Goal: Task Accomplishment & Management: Complete application form

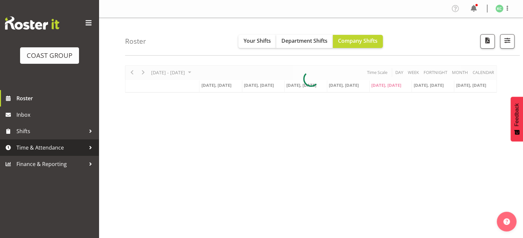
click at [59, 146] on span "Time & Attendance" at bounding box center [50, 148] width 69 height 10
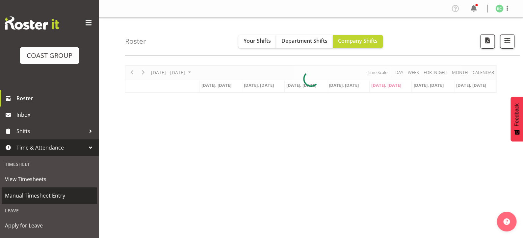
click at [31, 190] on link "Manual Timesheet Entry" at bounding box center [49, 196] width 95 height 16
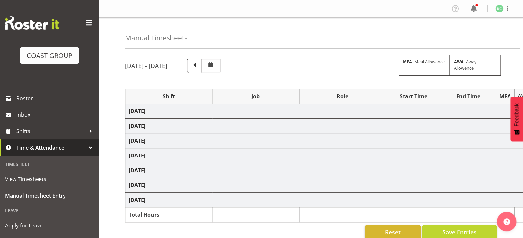
select select "16481"
select select "1881"
select select
select select "69"
select select
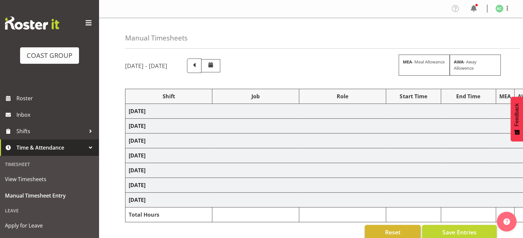
select select
select select "69"
select select
select select "69"
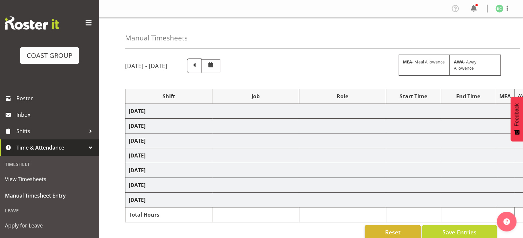
select select
select select "69"
select select
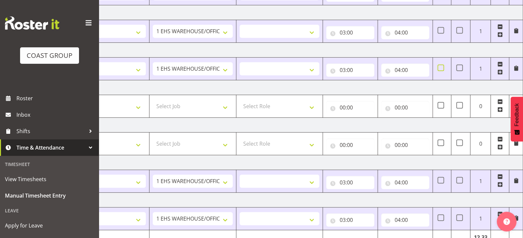
scroll to position [70, 0]
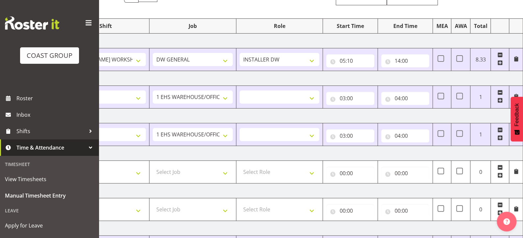
click at [500, 62] on span at bounding box center [499, 62] width 5 height 5
select select
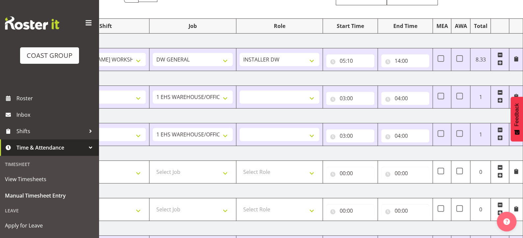
select select
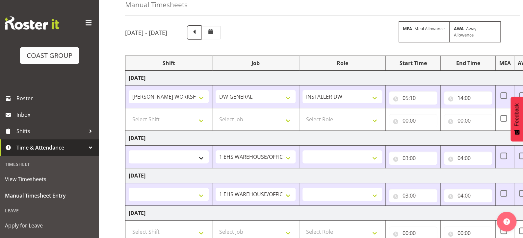
scroll to position [27, 0]
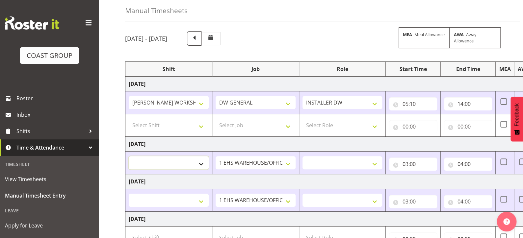
click at [171, 159] on select "AKL SIGN ADMIN1 (LEAVE ALONE, DONT MAKE INACTIVE) DW ACCOUNT MANAGERS [PERSON_N…" at bounding box center [169, 162] width 80 height 13
click at [187, 123] on select "Select Shift AKL SIGN ADMIN1 (LEAVE ALONE, DONT MAKE INACTIVE) DW ACCOUNT MANAG…" at bounding box center [169, 125] width 80 height 13
select select "16481"
click at [129, 119] on select "Select Shift AKL SIGN ADMIN1 (LEAVE ALONE, DONT MAKE INACTIVE) DW ACCOUNT MANAG…" at bounding box center [169, 125] width 80 height 13
select select
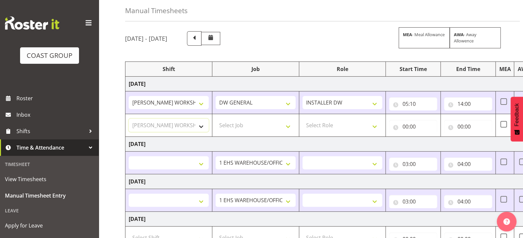
select select
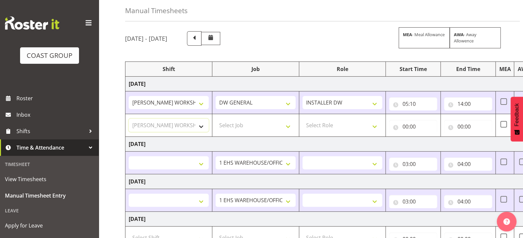
select select
click at [225, 128] on select "Select Job 1 Carlton Events 1 [PERSON_NAME][GEOGRAPHIC_DATA] 1 [PERSON_NAME][GE…" at bounding box center [256, 125] width 80 height 13
select select "1881"
click at [216, 119] on select "Select Job 1 Carlton Events 1 [PERSON_NAME][GEOGRAPHIC_DATA] 1 [PERSON_NAME][GE…" at bounding box center [256, 125] width 80 height 13
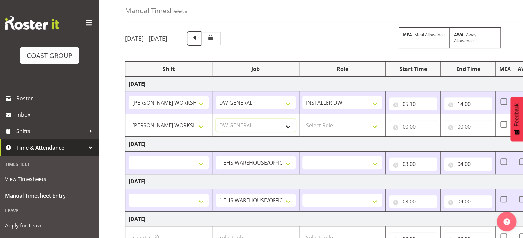
select select
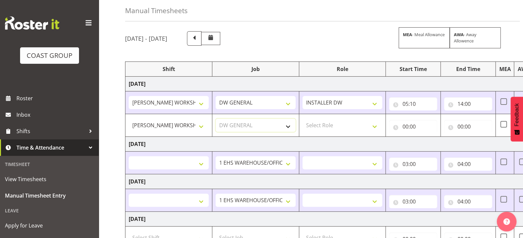
select select
click at [329, 127] on select "Select Role INSTALLER DW" at bounding box center [342, 125] width 80 height 13
select select "219"
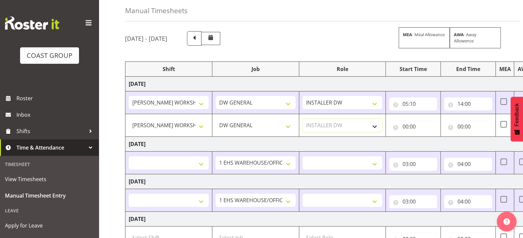
click at [302, 119] on select "Select Role INSTALLER DW" at bounding box center [342, 125] width 80 height 13
select select
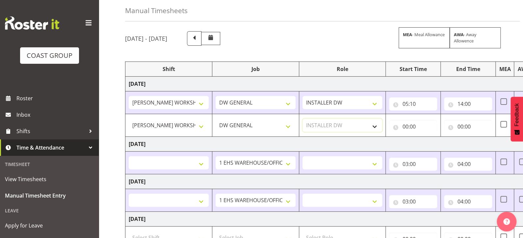
select select
click at [407, 127] on input "00:00" at bounding box center [413, 126] width 48 height 13
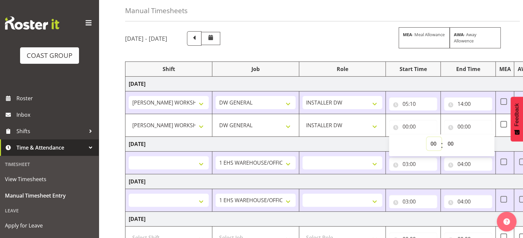
click at [432, 143] on select "00 01 02 03 04 05 06 07 08 09 10 11 12 13 14 15 16 17 18 19 20 21 22 23" at bounding box center [434, 143] width 15 height 13
select select "21"
click at [427, 137] on select "00 01 02 03 04 05 06 07 08 09 10 11 12 13 14 15 16 17 18 19 20 21 22 23" at bounding box center [434, 143] width 15 height 13
select select
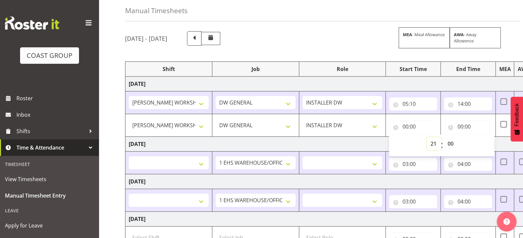
select select
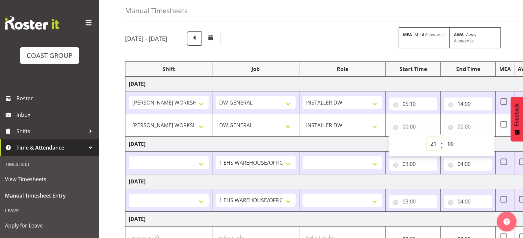
select select
type input "21:00"
click at [385, 141] on td "[DATE]" at bounding box center [355, 144] width 460 height 15
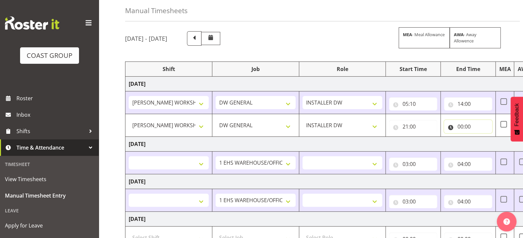
click at [460, 126] on input "00:00" at bounding box center [468, 126] width 48 height 13
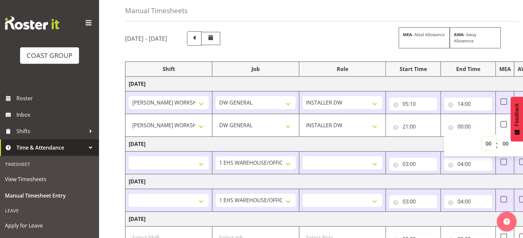
click at [489, 143] on select "00 01 02 03 04 05 06 07 08 09 10 11 12 13 14 15 16 17 18 19 20 21 22 23" at bounding box center [489, 143] width 15 height 13
select select "2"
click at [482, 137] on select "00 01 02 03 04 05 06 07 08 09 10 11 12 13 14 15 16 17 18 19 20 21 22 23" at bounding box center [489, 143] width 15 height 13
select select
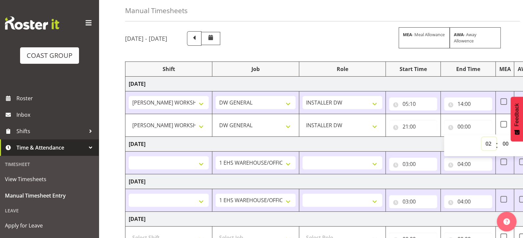
select select
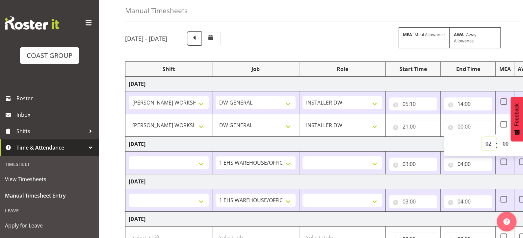
select select
type input "02:00"
click at [422, 146] on td "[DATE]" at bounding box center [355, 144] width 460 height 15
click at [504, 123] on span at bounding box center [503, 124] width 7 height 7
click at [504, 123] on input "checkbox" at bounding box center [502, 124] width 4 height 4
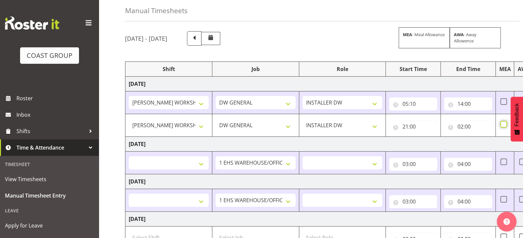
checkbox input "true"
select select
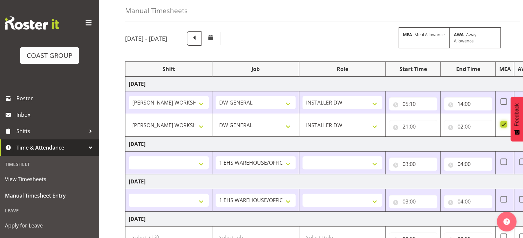
select select
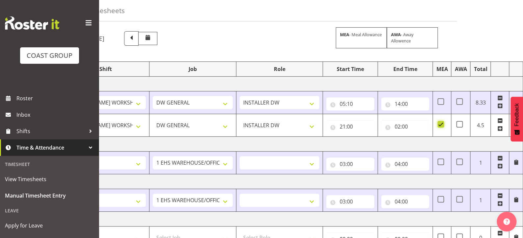
scroll to position [60, 0]
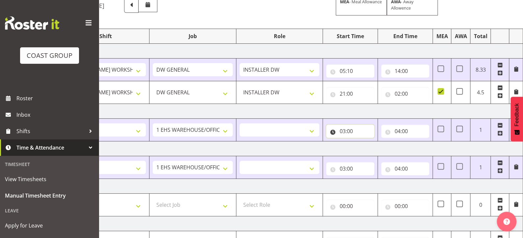
click at [342, 130] on input "03:00" at bounding box center [350, 131] width 48 height 13
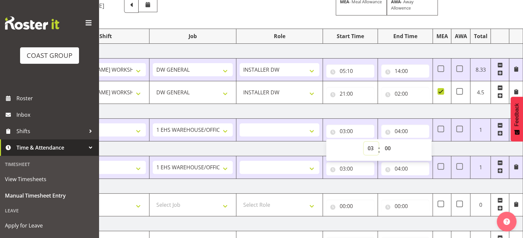
click at [371, 147] on select "00 01 02 03 04 05 06 07 08 09 10 11 12 13 14 15 16 17 18 19 20 21 22 23" at bounding box center [371, 148] width 15 height 13
select select "5"
click at [364, 142] on select "00 01 02 03 04 05 06 07 08 09 10 11 12 13 14 15 16 17 18 19 20 21 22 23" at bounding box center [371, 148] width 15 height 13
select select
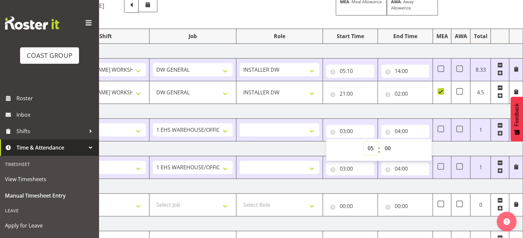
type input "05:00"
select select
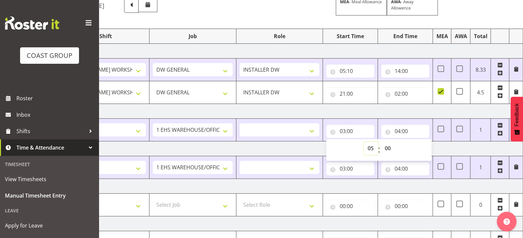
select select
click at [399, 132] on input "04:00" at bounding box center [405, 131] width 48 height 13
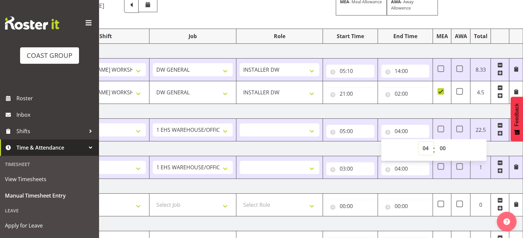
click at [426, 147] on select "00 01 02 03 04 05 06 07 08 09 10 11 12 13 14 15 16 17 18 19 20 21 22 23" at bounding box center [426, 148] width 15 height 13
select select "16"
click at [419, 142] on select "00 01 02 03 04 05 06 07 08 09 10 11 12 13 14 15 16 17 18 19 20 21 22 23" at bounding box center [426, 148] width 15 height 13
select select
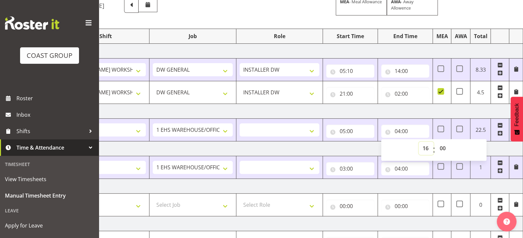
type input "16:00"
select select
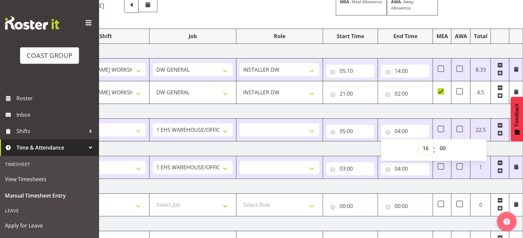
select select
click at [444, 147] on select "00 01 02 03 04 05 06 07 08 09 10 11 12 13 14 15 16 17 18 19 20 21 22 23 24 25 2…" at bounding box center [443, 148] width 15 height 13
select select "30"
click at [436, 142] on select "00 01 02 03 04 05 06 07 08 09 10 11 12 13 14 15 16 17 18 19 20 21 22 23 24 25 2…" at bounding box center [443, 148] width 15 height 13
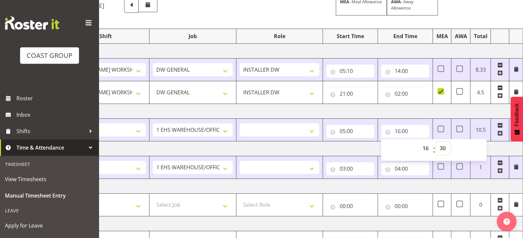
select select
type input "16:30"
select select
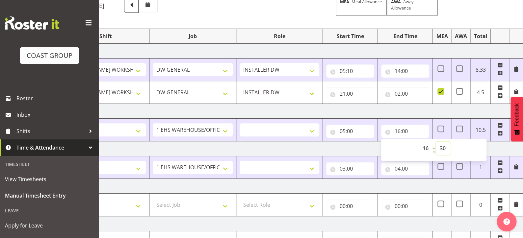
select select
click at [510, 148] on td "[DATE]" at bounding box center [293, 149] width 460 height 15
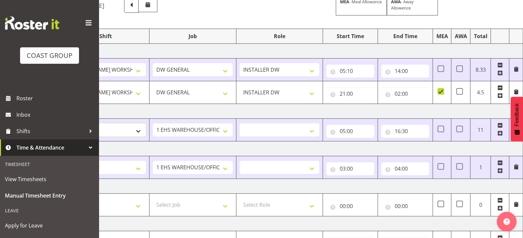
click at [127, 129] on select "AKL SIGN ADMIN1 (LEAVE ALONE, DONT MAKE INACTIVE) DW ACCOUNT MANAGERS [PERSON_N…" at bounding box center [106, 129] width 80 height 13
select select "16481"
click at [66, 123] on select "AKL SIGN ADMIN1 (LEAVE ALONE, DONT MAKE INACTIVE) DW ACCOUNT MANAGERS [PERSON_N…" at bounding box center [106, 129] width 80 height 13
select select
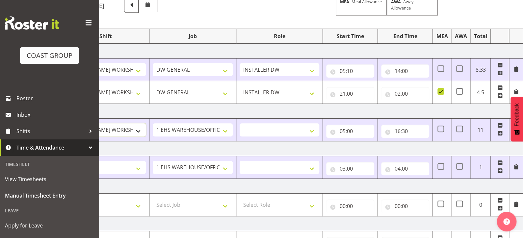
select select
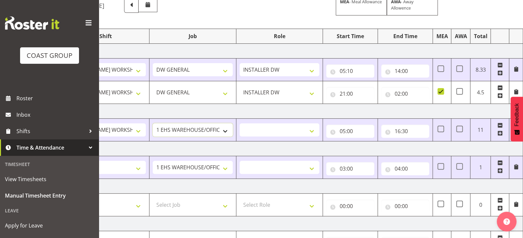
click at [184, 128] on select "1 Carlton Events 1 [PERSON_NAME] 1 [PERSON_NAME][GEOGRAPHIC_DATA] 1 EHS WAREHOU…" at bounding box center [193, 129] width 80 height 13
select select "1881"
click at [153, 123] on select "1 Carlton Events 1 [PERSON_NAME] 1 [PERSON_NAME][GEOGRAPHIC_DATA] 1 EHS WAREHOU…" at bounding box center [193, 129] width 80 height 13
select select
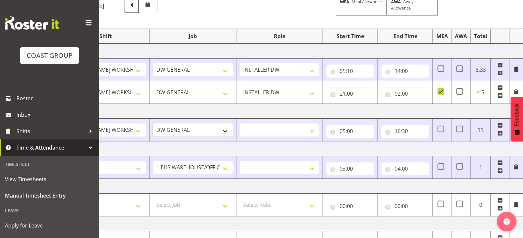
select select
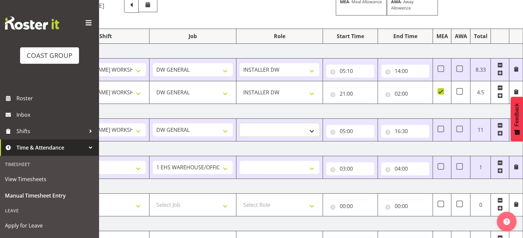
click at [259, 127] on select "INSTALLER DW" at bounding box center [280, 129] width 80 height 13
select select "219"
click at [240, 123] on select "INSTALLER DW" at bounding box center [280, 129] width 80 height 13
select select
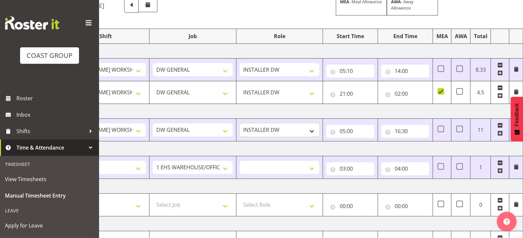
select select
click at [134, 165] on select "AKL SIGN ADMIN1 (LEAVE ALONE, DONT MAKE INACTIVE) DW ACCOUNT MANAGERS [PERSON_N…" at bounding box center [106, 167] width 80 height 13
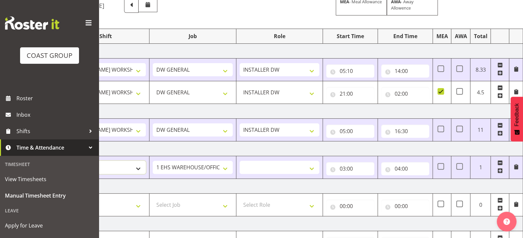
select select "16481"
click at [66, 161] on select "AKL SIGN ADMIN1 (LEAVE ALONE, DONT MAKE INACTIVE) DW ACCOUNT MANAGERS [PERSON_N…" at bounding box center [106, 167] width 80 height 13
select select
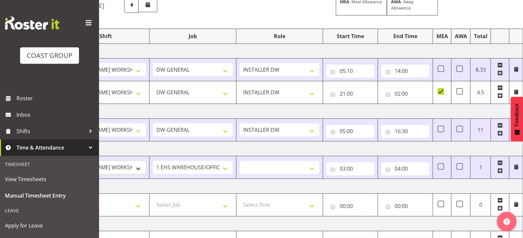
select select
click at [181, 164] on select "1 Carlton Events 1 [PERSON_NAME] 1 [PERSON_NAME][GEOGRAPHIC_DATA] 1 EHS WAREHOU…" at bounding box center [193, 167] width 80 height 13
select select "1881"
click at [153, 161] on select "1 Carlton Events 1 [PERSON_NAME] 1 [PERSON_NAME][GEOGRAPHIC_DATA] 1 EHS WAREHOU…" at bounding box center [193, 167] width 80 height 13
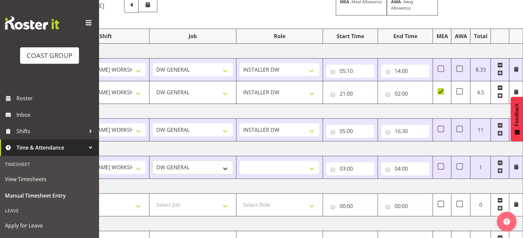
select select
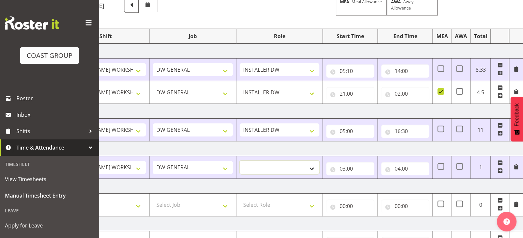
click at [259, 165] on select "INSTALLER DW" at bounding box center [280, 167] width 80 height 13
select select "219"
click at [240, 161] on select "INSTALLER DW" at bounding box center [280, 167] width 80 height 13
select select
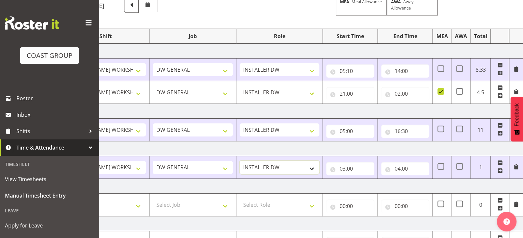
select select
click at [341, 168] on input "03:00" at bounding box center [350, 168] width 48 height 13
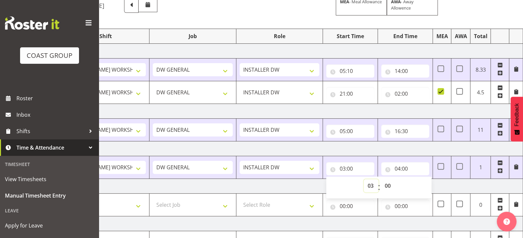
click at [370, 184] on select "00 01 02 03 04 05 06 07 08 09 10 11 12 13 14 15 16 17 18 19 20 21 22 23" at bounding box center [371, 185] width 15 height 13
select select "5"
click at [364, 179] on select "00 01 02 03 04 05 06 07 08 09 10 11 12 13 14 15 16 17 18 19 20 21 22 23" at bounding box center [371, 185] width 15 height 13
type input "05:00"
select select
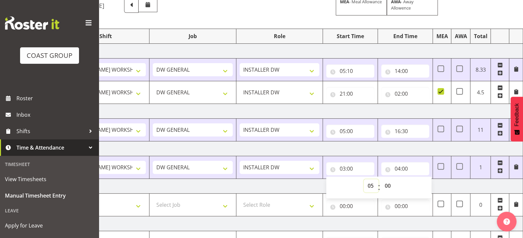
select select
click at [388, 182] on select "00 01 02 03 04 05 06 07 08 09 10 11 12 13 14 15 16 17 18 19 20 21 22 23 24 25 2…" at bounding box center [388, 185] width 15 height 13
select select "10"
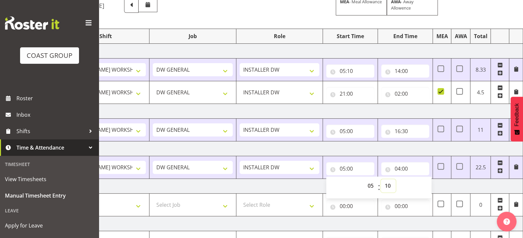
click at [381, 179] on select "00 01 02 03 04 05 06 07 08 09 10 11 12 13 14 15 16 17 18 19 20 21 22 23 24 25 2…" at bounding box center [388, 185] width 15 height 13
type input "05:10"
select select
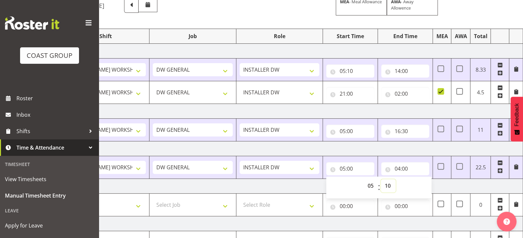
select select
click at [397, 169] on input "04:00" at bounding box center [405, 168] width 48 height 13
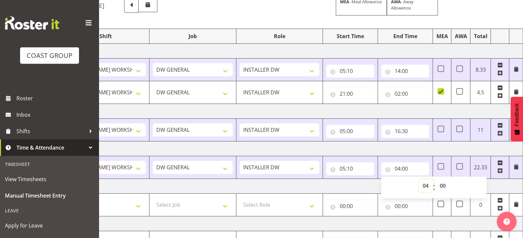
click at [426, 185] on select "00 01 02 03 04 05 06 07 08 09 10 11 12 13 14 15 16 17 18 19 20 21 22 23" at bounding box center [426, 185] width 15 height 13
select select "13"
click at [419, 179] on select "00 01 02 03 04 05 06 07 08 09 10 11 12 13 14 15 16 17 18 19 20 21 22 23" at bounding box center [426, 185] width 15 height 13
type input "13:00"
select select
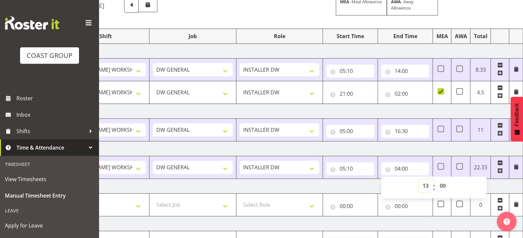
select select
click at [442, 187] on select "00 01 02 03 04 05 06 07 08 09 10 11 12 13 14 15 16 17 18 19 20 21 22 23 24 25 2…" at bounding box center [443, 185] width 15 height 13
select select "30"
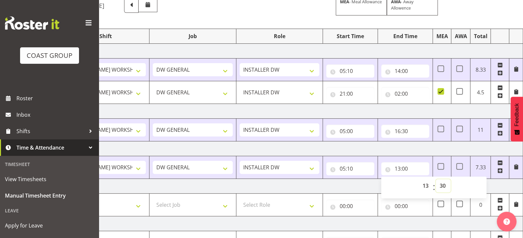
click at [436, 179] on select "00 01 02 03 04 05 06 07 08 09 10 11 12 13 14 15 16 17 18 19 20 21 22 23 24 25 2…" at bounding box center [443, 185] width 15 height 13
type input "13:30"
select select
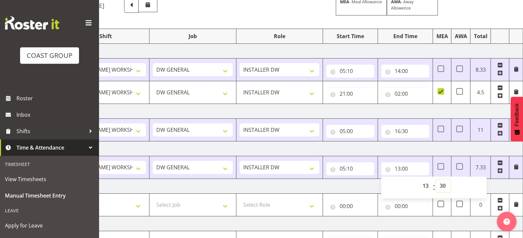
select select
click at [497, 185] on td "[DATE]" at bounding box center [293, 186] width 460 height 15
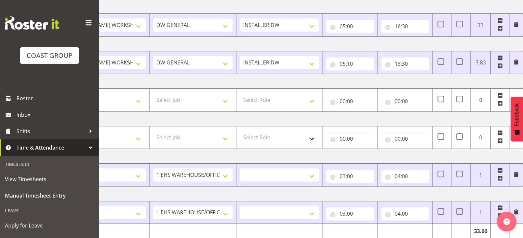
scroll to position [192, 0]
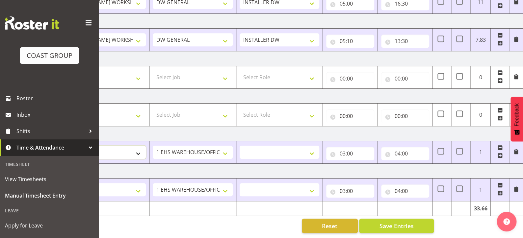
click at [135, 146] on select "AKL SIGN ADMIN1 (LEAVE ALONE, DONT MAKE INACTIVE) DW ACCOUNT MANAGERS [PERSON_N…" at bounding box center [106, 152] width 80 height 13
select select "16481"
click at [66, 146] on select "AKL SIGN ADMIN1 (LEAVE ALONE, DONT MAKE INACTIVE) DW ACCOUNT MANAGERS [PERSON_N…" at bounding box center [106, 152] width 80 height 13
select select
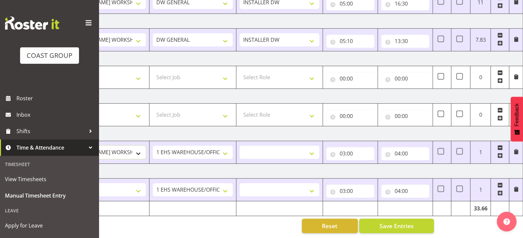
select select
click at [221, 149] on select "1 Carlton Events 1 [PERSON_NAME] 1 [PERSON_NAME][GEOGRAPHIC_DATA] 1 EHS WAREHOU…" at bounding box center [193, 152] width 80 height 13
select select "1881"
click at [153, 146] on select "1 Carlton Events 1 [PERSON_NAME] 1 [PERSON_NAME][GEOGRAPHIC_DATA] 1 EHS WAREHOU…" at bounding box center [193, 152] width 80 height 13
select select
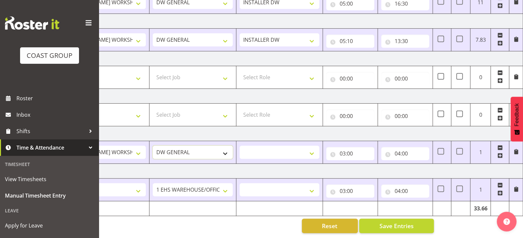
select select
click at [263, 146] on select "INSTALLER DW" at bounding box center [280, 152] width 80 height 13
select select "219"
click at [240, 146] on select "INSTALLER DW" at bounding box center [280, 152] width 80 height 13
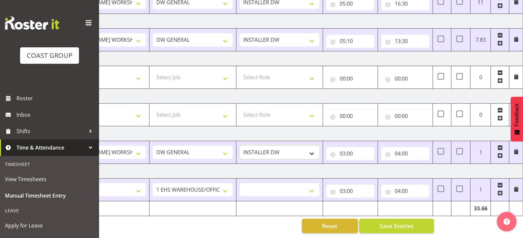
select select
click at [344, 147] on input "03:00" at bounding box center [350, 153] width 48 height 13
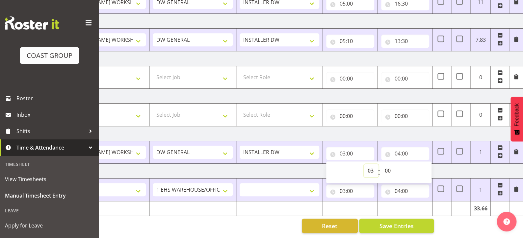
click at [371, 164] on select "00 01 02 03 04 05 06 07 08 09 10 11 12 13 14 15 16 17 18 19 20 21 22 23" at bounding box center [371, 170] width 15 height 13
select select "5"
click at [364, 164] on select "00 01 02 03 04 05 06 07 08 09 10 11 12 13 14 15 16 17 18 19 20 21 22 23" at bounding box center [371, 170] width 15 height 13
type input "05:00"
select select
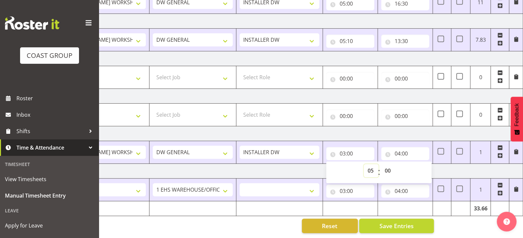
select select
click at [400, 149] on input "04:00" at bounding box center [405, 153] width 48 height 13
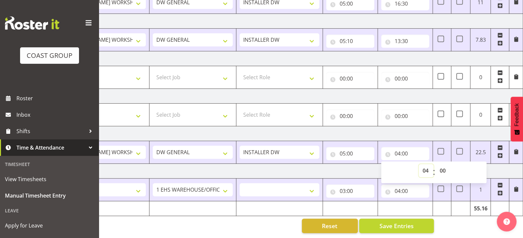
click at [424, 165] on select "00 01 02 03 04 05 06 07 08 09 10 11 12 13 14 15 16 17 18 19 20 21 22 23" at bounding box center [426, 170] width 15 height 13
select select "14"
click at [419, 164] on select "00 01 02 03 04 05 06 07 08 09 10 11 12 13 14 15 16 17 18 19 20 21 22 23" at bounding box center [426, 170] width 15 height 13
type input "14:00"
select select
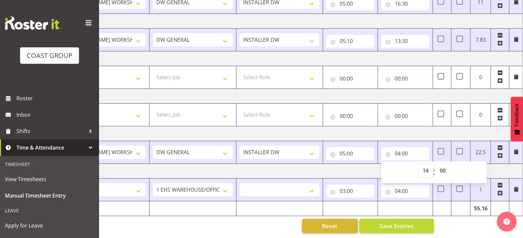
select select
click at [499, 165] on td "[DATE]" at bounding box center [293, 171] width 460 height 15
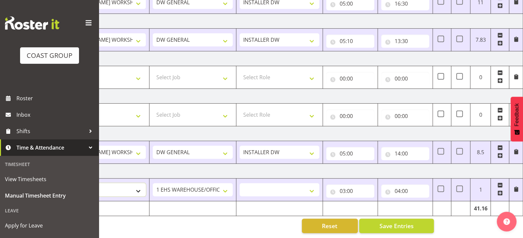
click at [128, 183] on select "AKL SIGN ADMIN1 (LEAVE ALONE, DONT MAKE INACTIVE) DW ACCOUNT MANAGERS [PERSON_N…" at bounding box center [106, 189] width 80 height 13
select select "16481"
click at [66, 183] on select "AKL SIGN ADMIN1 (LEAVE ALONE, DONT MAKE INACTIVE) DW ACCOUNT MANAGERS [PERSON_N…" at bounding box center [106, 189] width 80 height 13
select select
click at [195, 183] on select "1 Carlton Events 1 [PERSON_NAME] 1 [PERSON_NAME][GEOGRAPHIC_DATA] 1 EHS WAREHOU…" at bounding box center [193, 189] width 80 height 13
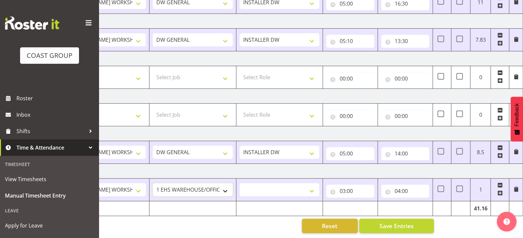
select select "1881"
click at [153, 183] on select "1 Carlton Events 1 [PERSON_NAME] 1 [PERSON_NAME][GEOGRAPHIC_DATA] 1 EHS WAREHOU…" at bounding box center [193, 189] width 80 height 13
click at [260, 187] on select "INSTALLER DW" at bounding box center [280, 189] width 80 height 13
select select "219"
click at [240, 183] on select "INSTALLER DW" at bounding box center [280, 189] width 80 height 13
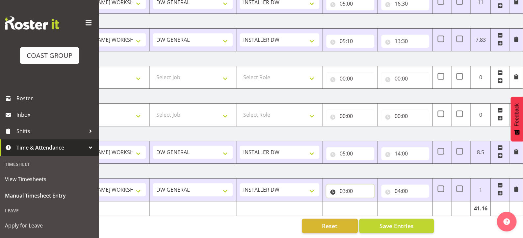
click at [343, 188] on input "03:00" at bounding box center [350, 191] width 48 height 13
drag, startPoint x: 372, startPoint y: 205, endPoint x: 372, endPoint y: 200, distance: 4.6
click at [372, 205] on select "00 01 02 03 04 05 06 07 08 09 10 11 12 13 14 15 16 17 18 19 20 21 22 23" at bounding box center [371, 208] width 15 height 13
select select "5"
click at [364, 202] on select "00 01 02 03 04 05 06 07 08 09 10 11 12 13 14 15 16 17 18 19 20 21 22 23" at bounding box center [371, 208] width 15 height 13
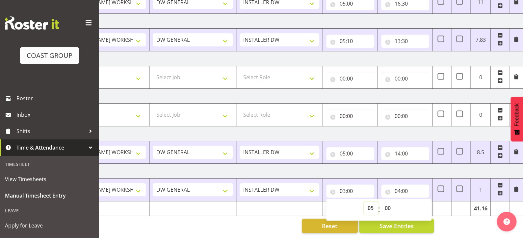
type input "05:00"
click at [398, 185] on input "04:00" at bounding box center [405, 191] width 48 height 13
drag, startPoint x: 426, startPoint y: 203, endPoint x: 424, endPoint y: 199, distance: 4.5
click at [426, 203] on select "00 01 02 03 04 05 06 07 08 09 10 11 12 13 14 15 16 17 18 19 20 21 22 23" at bounding box center [426, 208] width 15 height 13
select select "14"
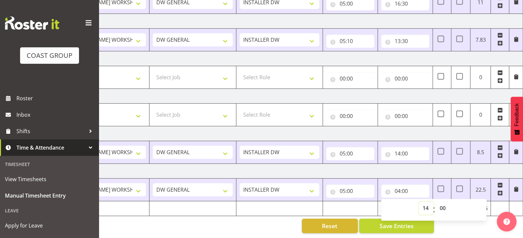
click at [419, 202] on select "00 01 02 03 04 05 06 07 08 09 10 11 12 13 14 15 16 17 18 19 20 21 22 23" at bounding box center [426, 208] width 15 height 13
type input "14:00"
click at [486, 220] on div "Manual Timesheets [DATE] - [DATE] MEA - Meal Allowance AWA - Away Allowence Shi…" at bounding box center [311, 34] width 424 height 408
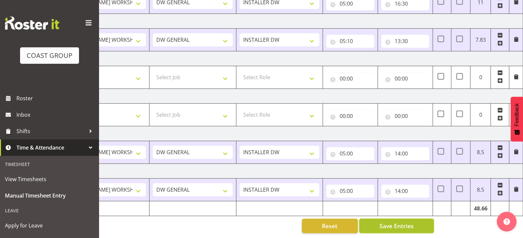
click at [394, 222] on span "Save Entries" at bounding box center [396, 226] width 34 height 9
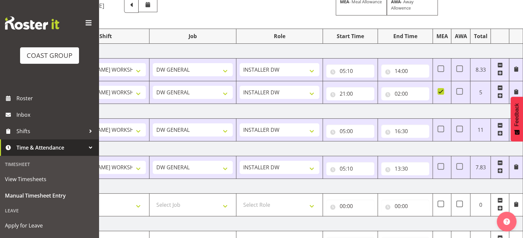
scroll to position [0, 0]
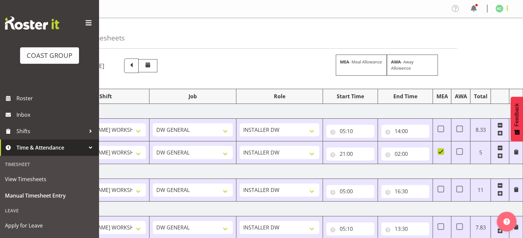
click at [506, 10] on span at bounding box center [507, 8] width 8 height 8
click at [480, 36] on link "Log Out" at bounding box center [479, 35] width 63 height 12
